Goal: Communication & Community: Answer question/provide support

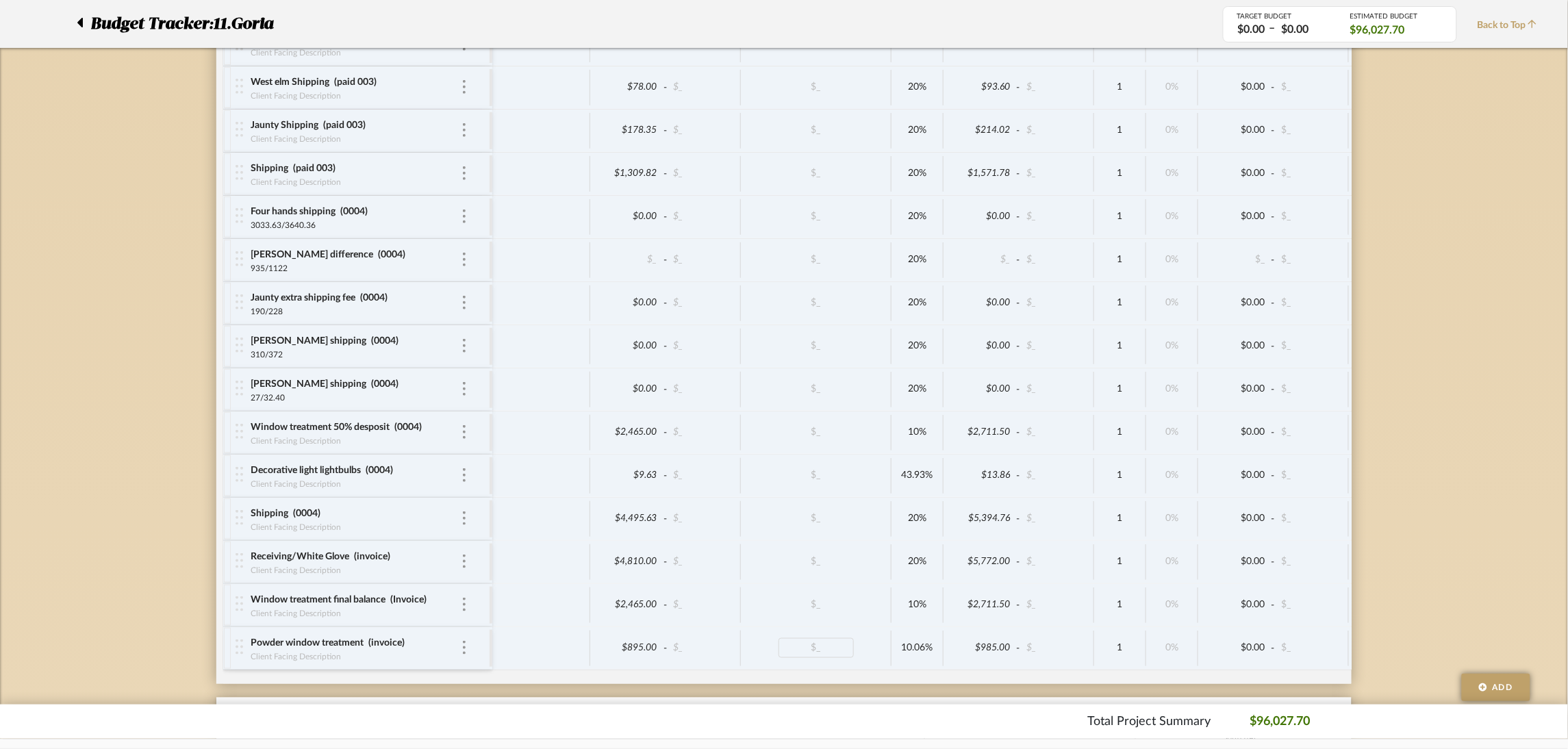
scroll to position [2361, 0]
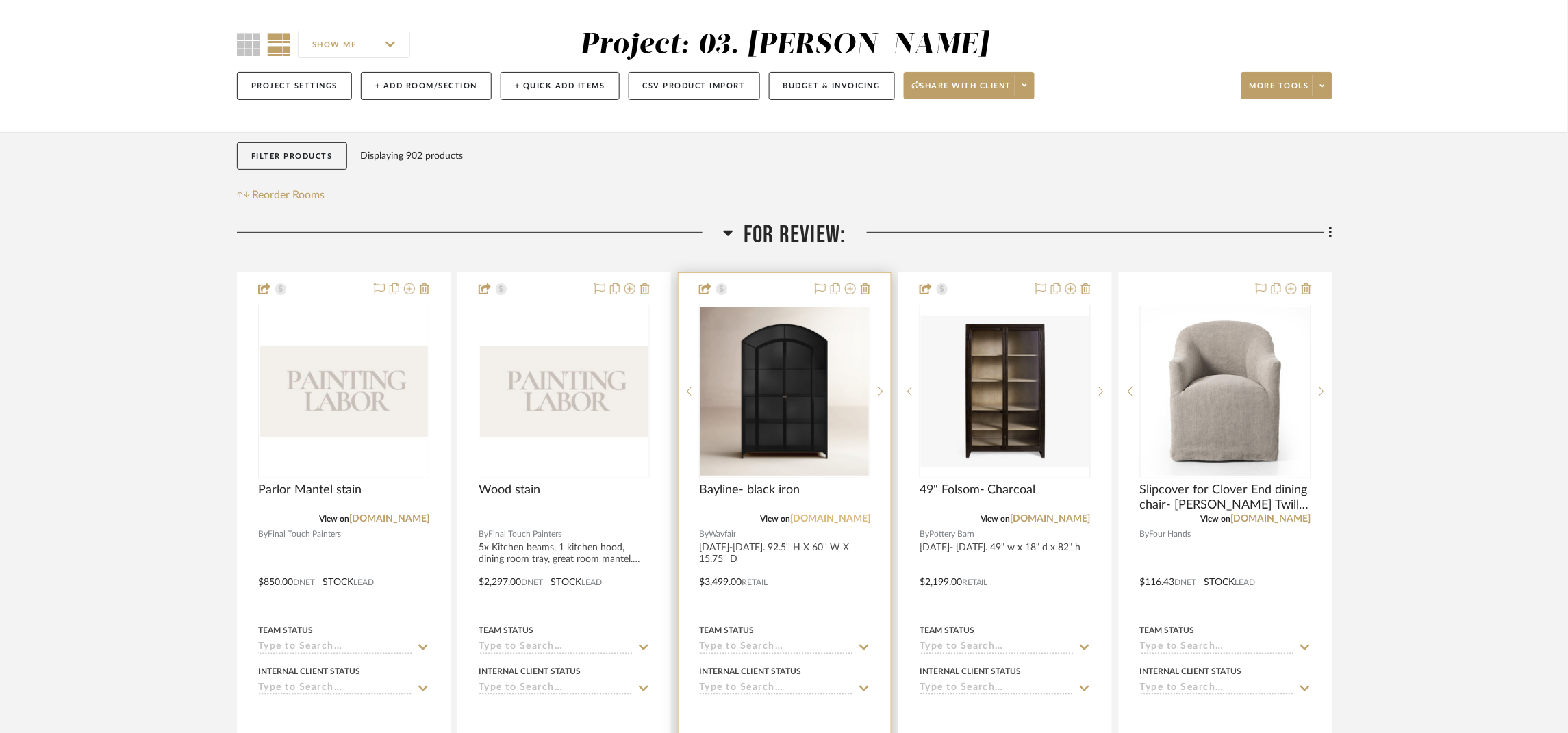
click at [833, 518] on link "[DOMAIN_NAME]" at bounding box center [830, 518] width 80 height 10
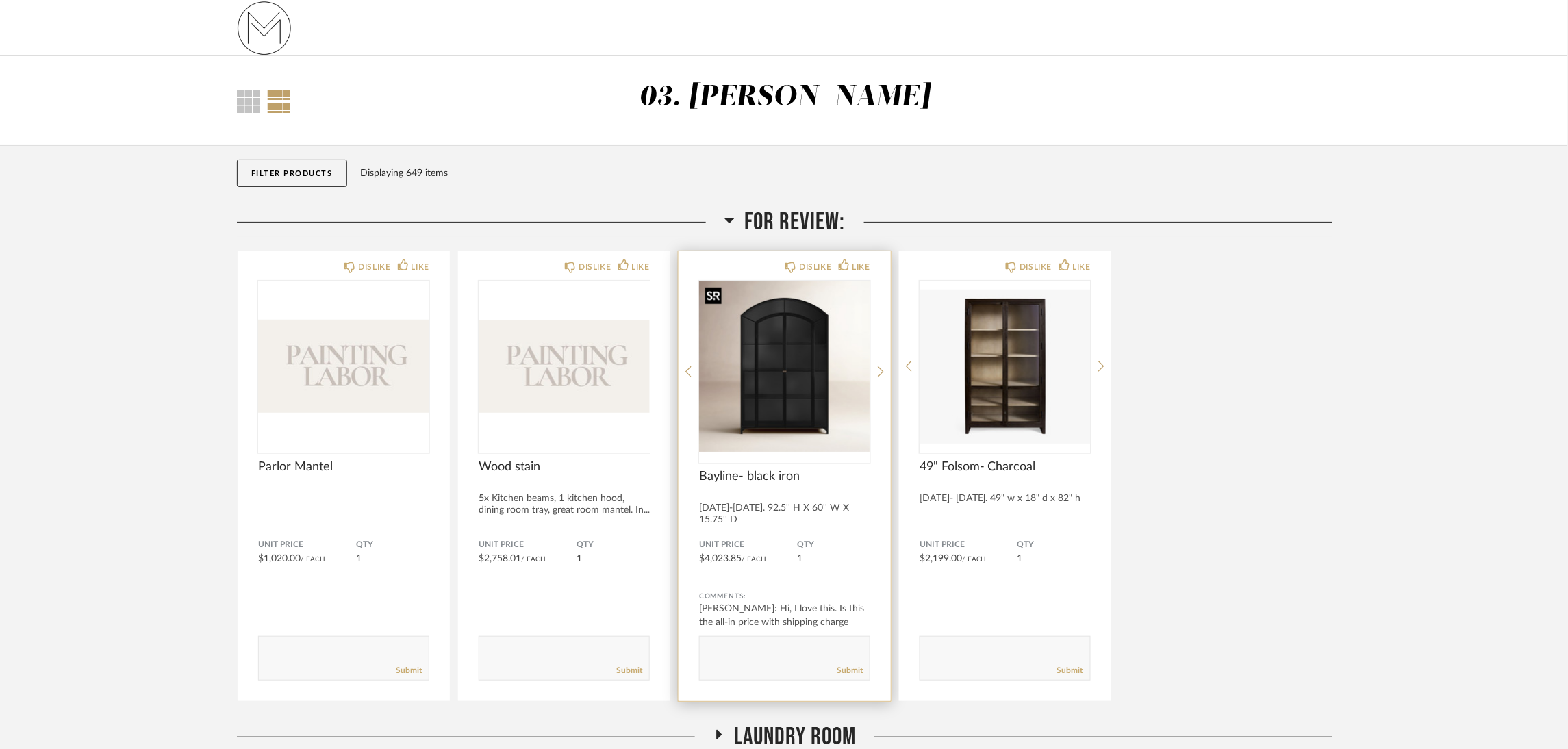
click at [808, 407] on img "0" at bounding box center [784, 366] width 171 height 171
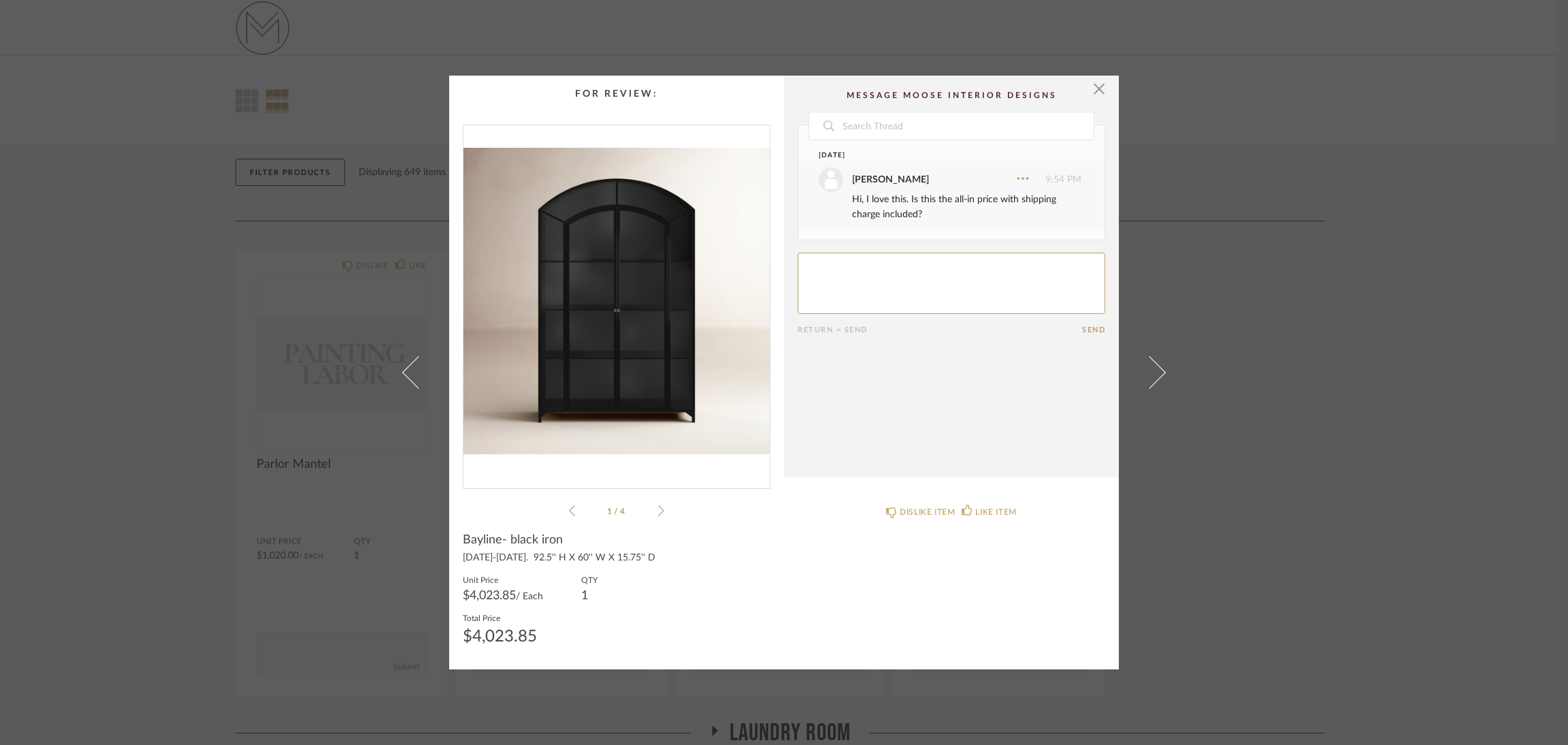
click at [978, 272] on textarea at bounding box center [951, 283] width 307 height 61
type textarea "h"
drag, startPoint x: 991, startPoint y: 270, endPoint x: 1059, endPoint y: 297, distance: 73.2
click at [1059, 297] on textarea at bounding box center [951, 283] width 307 height 61
drag, startPoint x: 984, startPoint y: 289, endPoint x: 989, endPoint y: 279, distance: 11.2
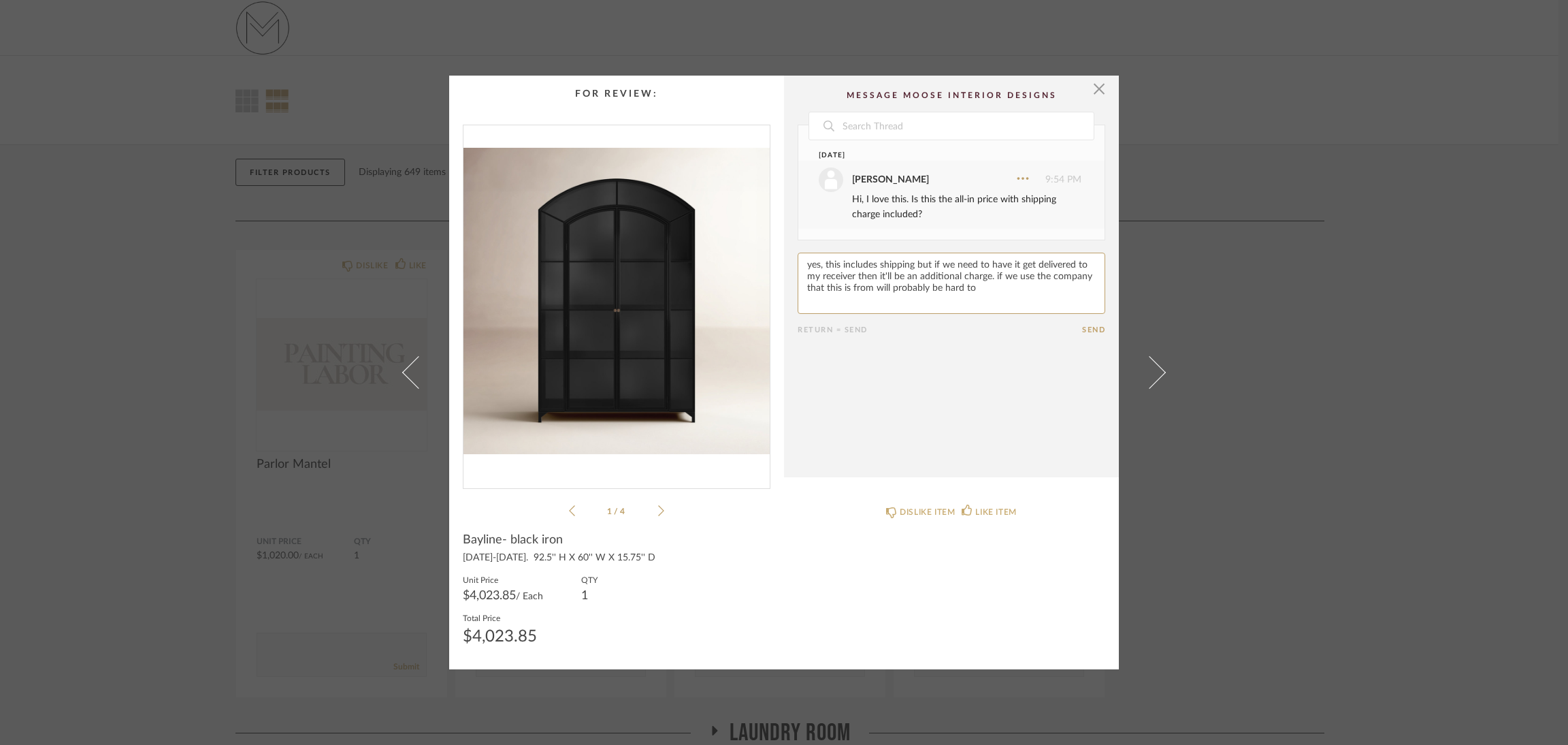
click at [989, 279] on textarea at bounding box center [951, 283] width 307 height 61
type textarea "yes, this includes shipping but if we need to have it get delivered to my recei…"
click at [1091, 327] on button "Send" at bounding box center [1093, 330] width 23 height 9
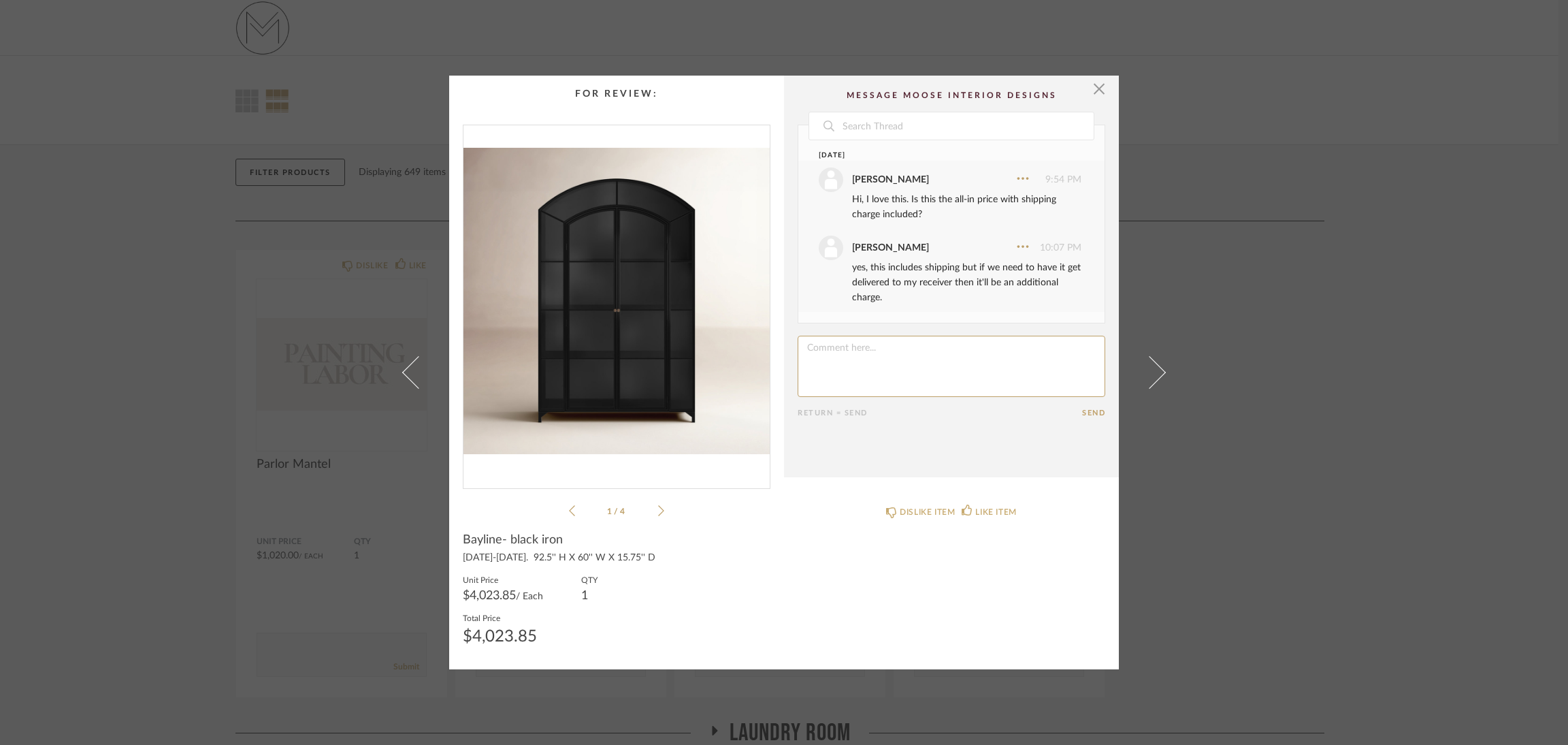
click at [1450, 463] on div "× 1 / 4 Date Today Jennifer Saffos 9:54 PM Hi, I love this. Is this the all-in …" at bounding box center [784, 372] width 1568 height 745
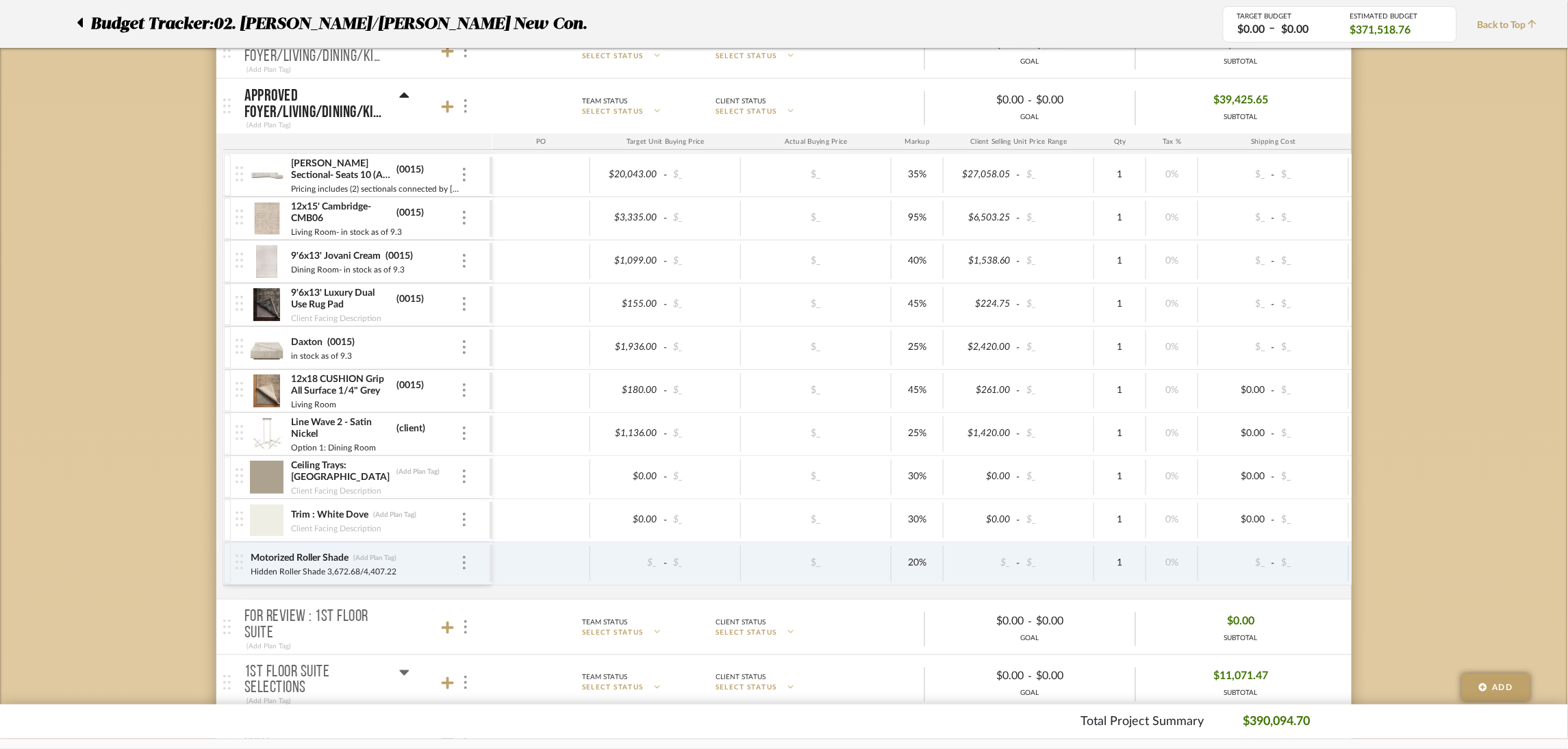
scroll to position [307, 0]
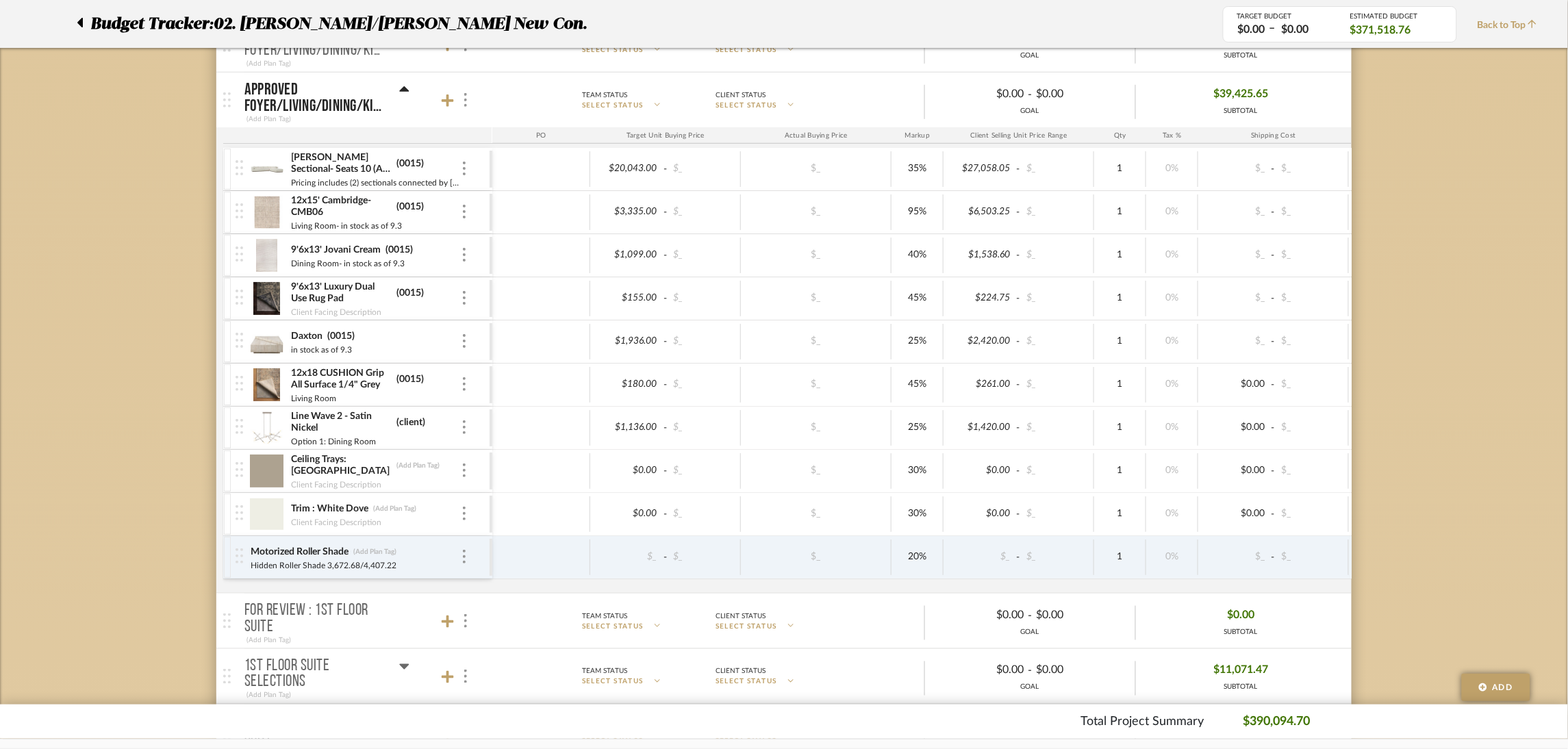
click at [403, 88] on icon at bounding box center [405, 88] width 10 height 5
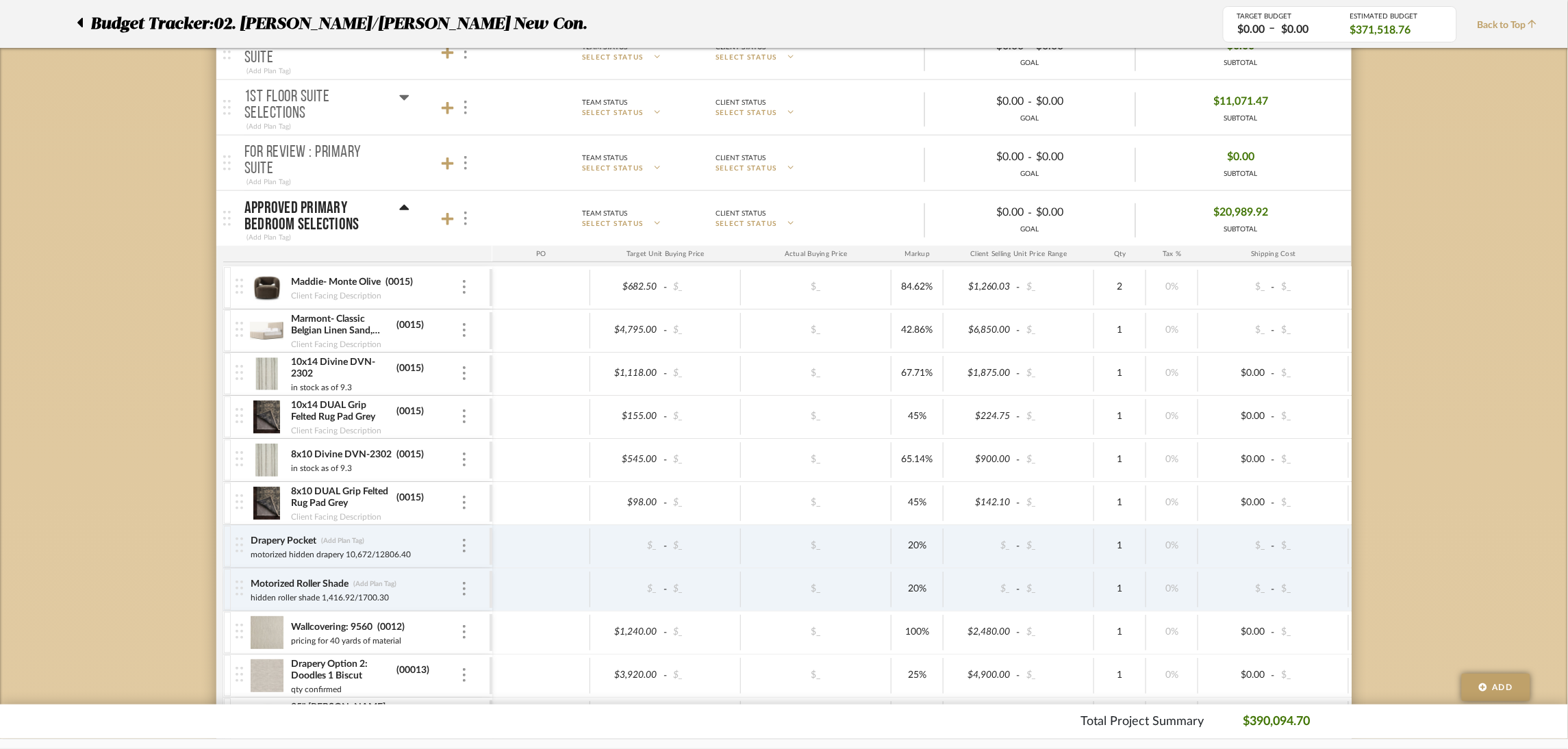
scroll to position [513, 0]
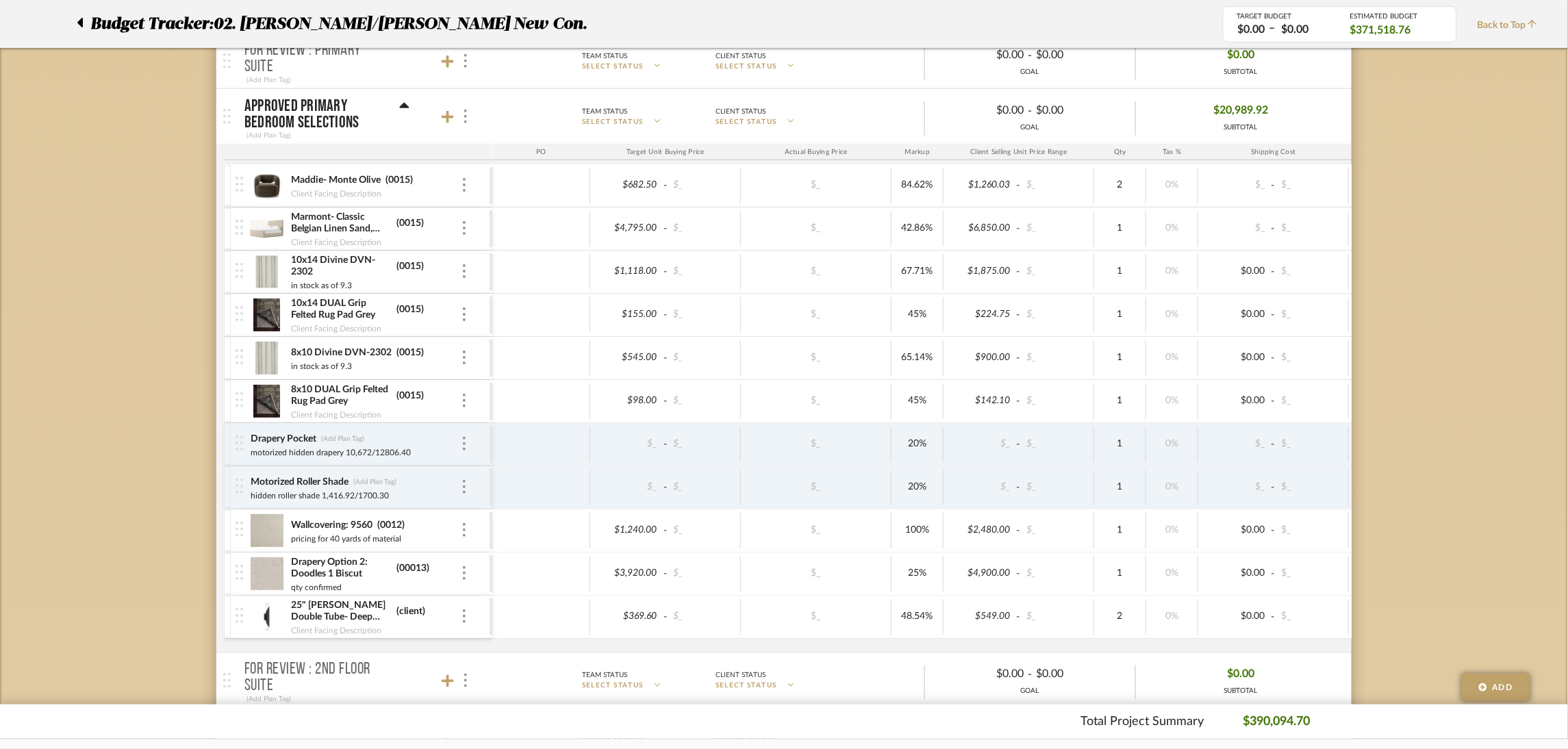
click at [403, 107] on icon at bounding box center [405, 105] width 10 height 5
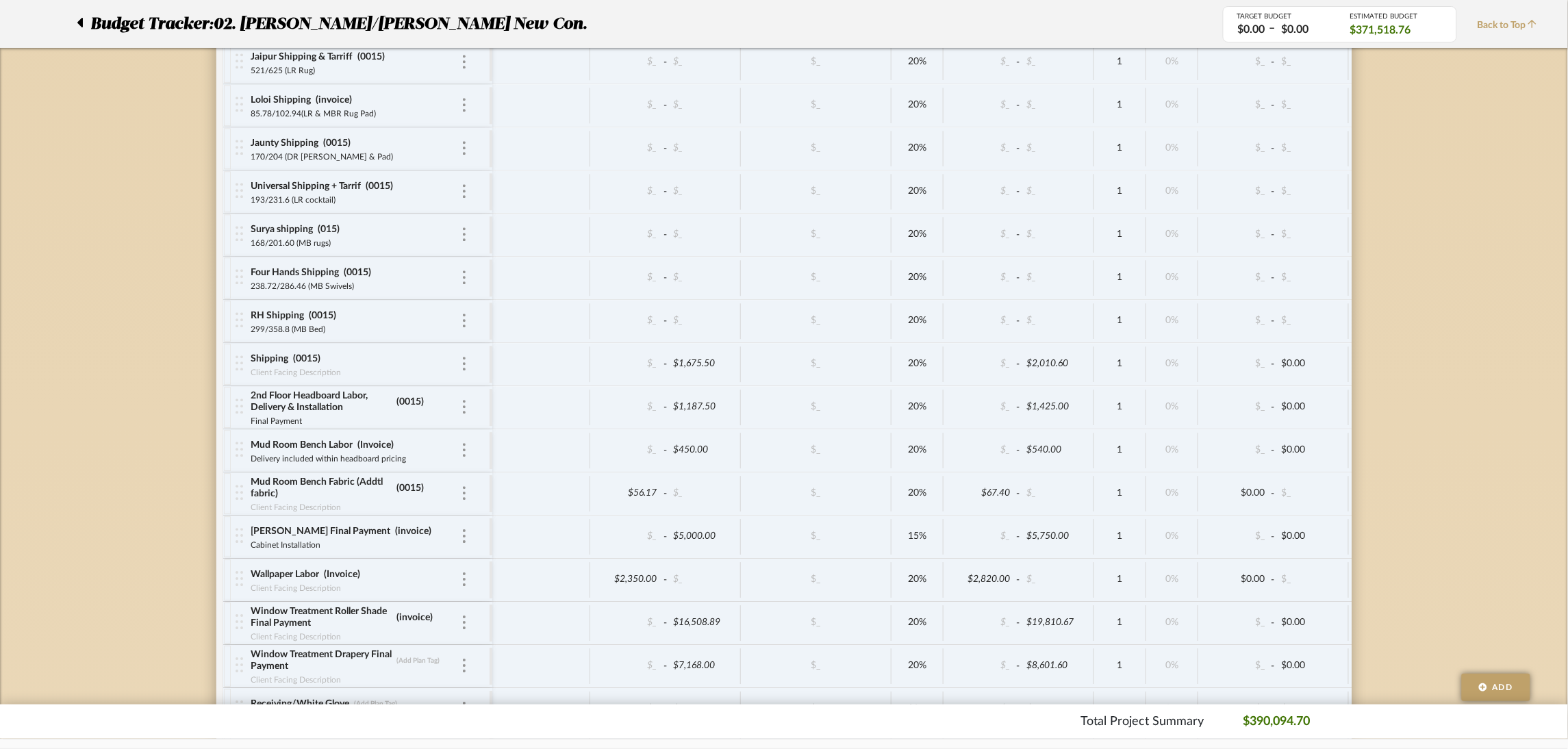
scroll to position [3491, 0]
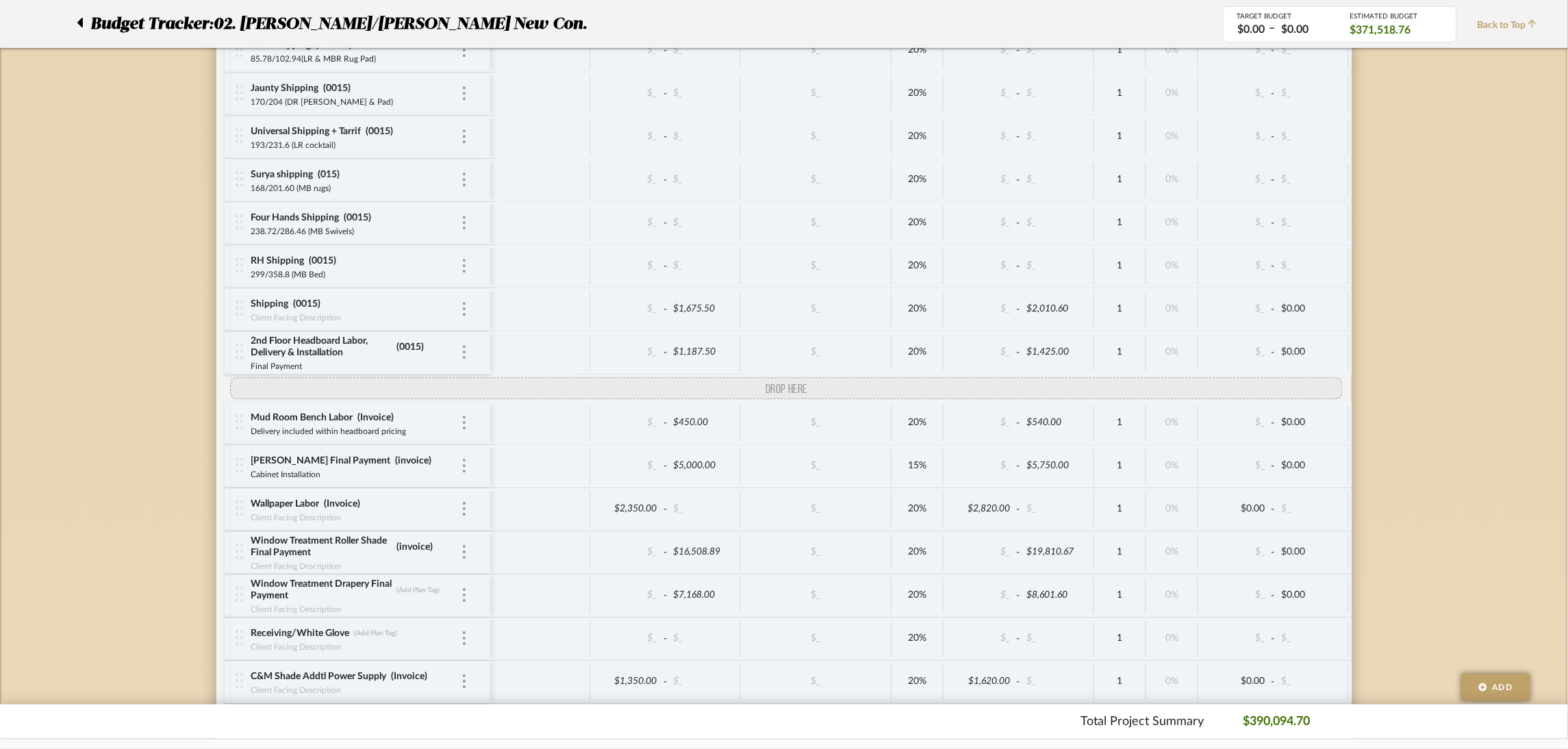
drag, startPoint x: 236, startPoint y: 449, endPoint x: 234, endPoint y: 410, distance: 39.1
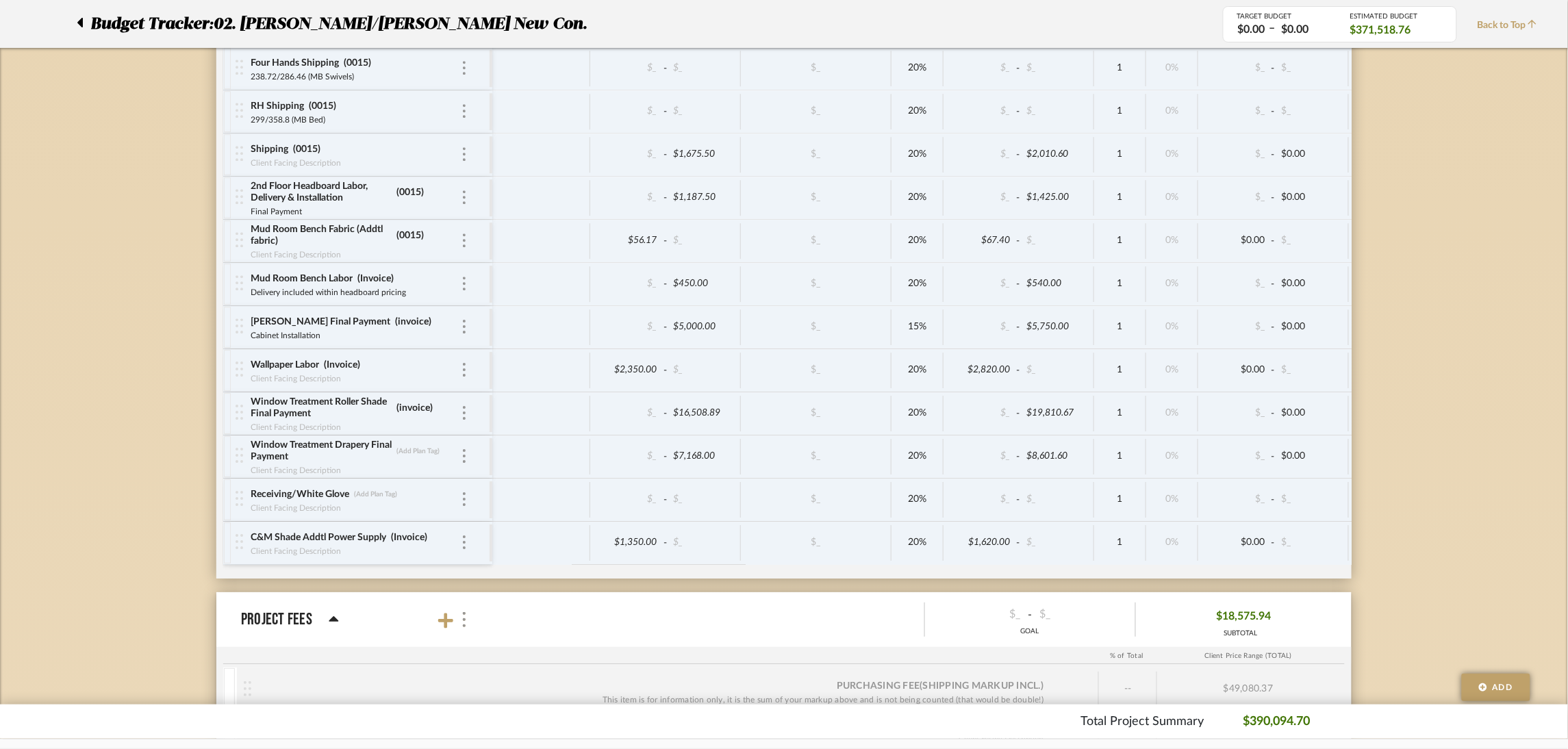
scroll to position [3696, 0]
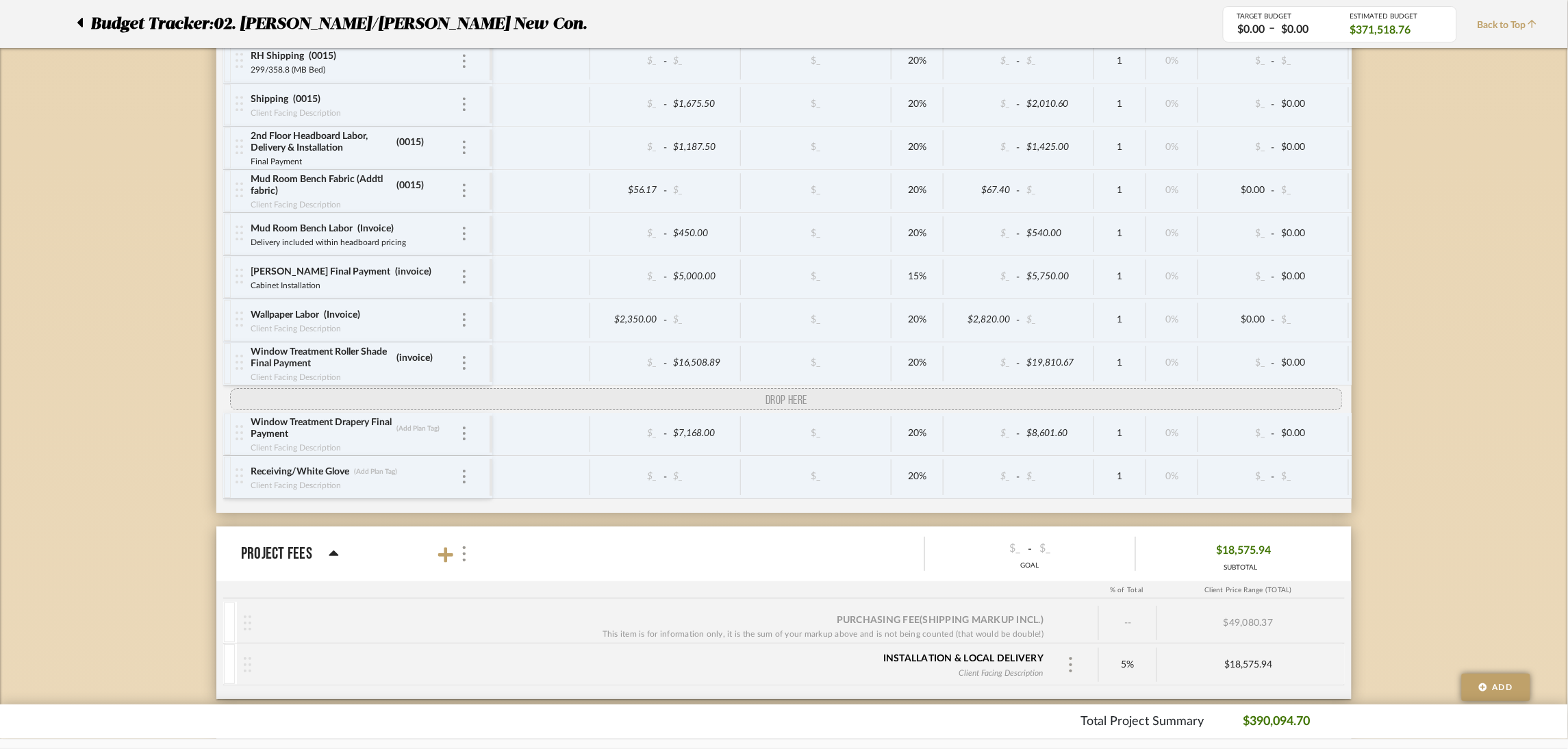
drag, startPoint x: 239, startPoint y: 509, endPoint x: 247, endPoint y: 425, distance: 84.4
